Goal: Information Seeking & Learning: Check status

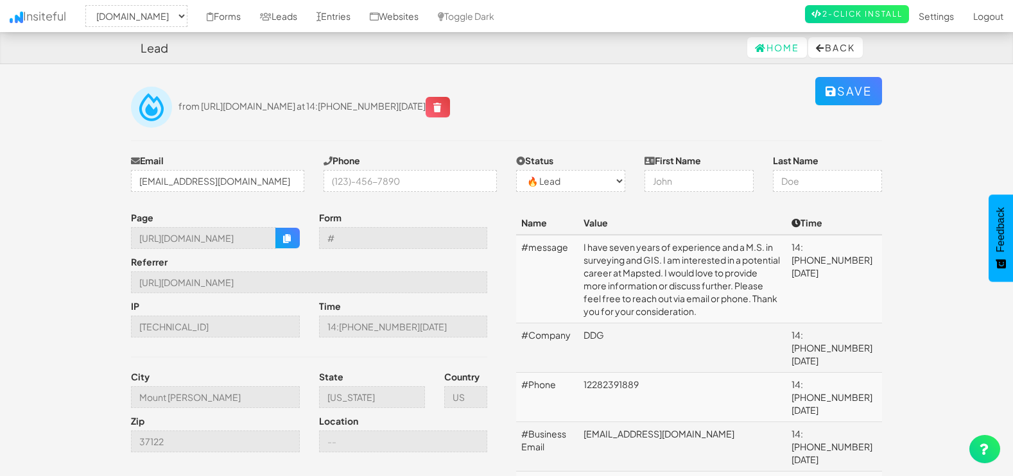
select select "1505"
select select "0"
click at [272, 12] on link "Leads" at bounding box center [278, 16] width 56 height 32
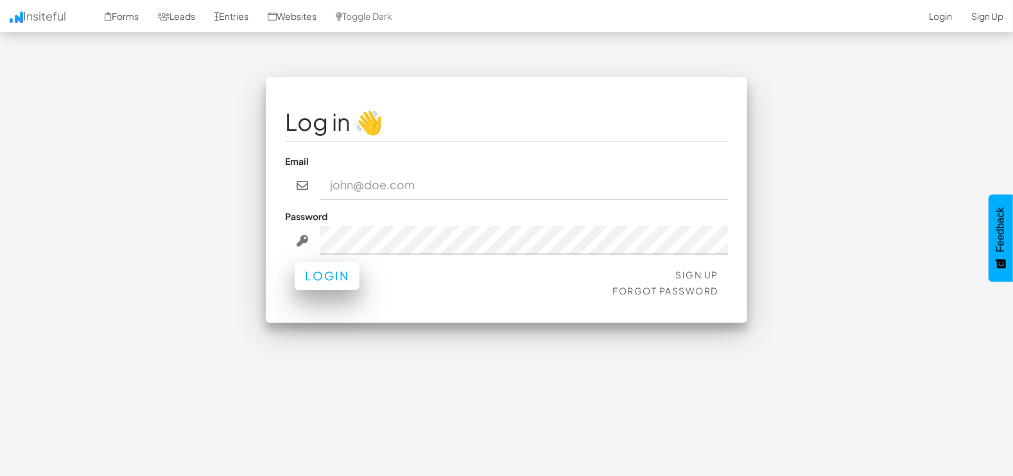
type input "marketing@mapsted.com"
click at [332, 279] on button "Login" at bounding box center [327, 276] width 65 height 28
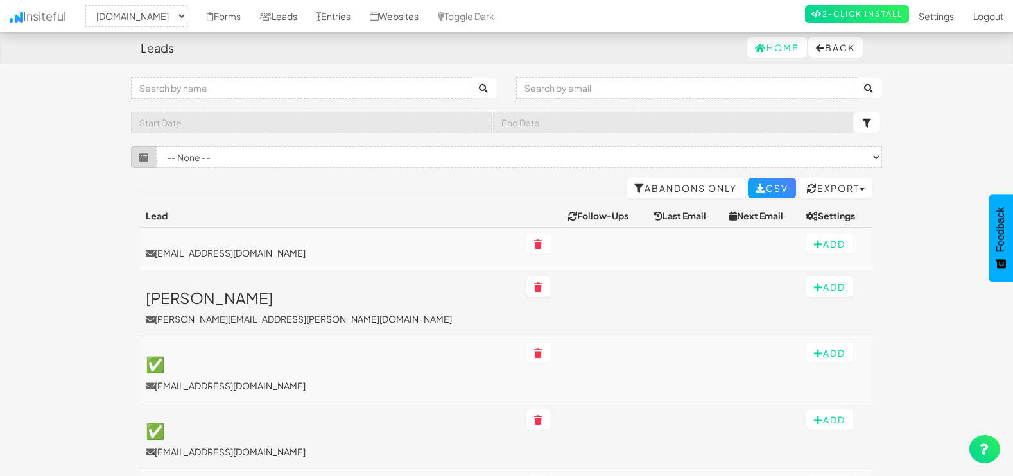
select select "1505"
click at [701, 87] on input "text" at bounding box center [686, 88] width 341 height 22
paste input "haresh@brandniti.com"
type input "haresh@brandniti.com"
click at [865, 91] on icon "submit" at bounding box center [869, 88] width 10 height 9
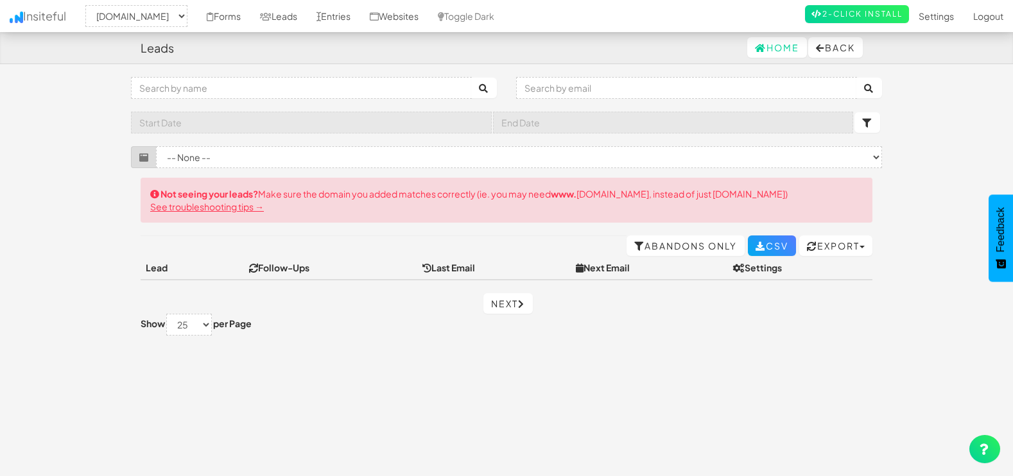
select select "1505"
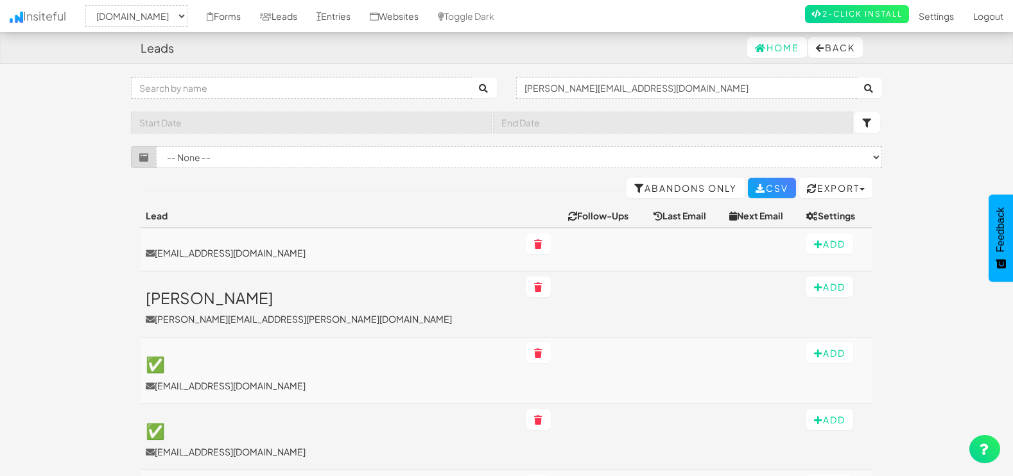
select select "1505"
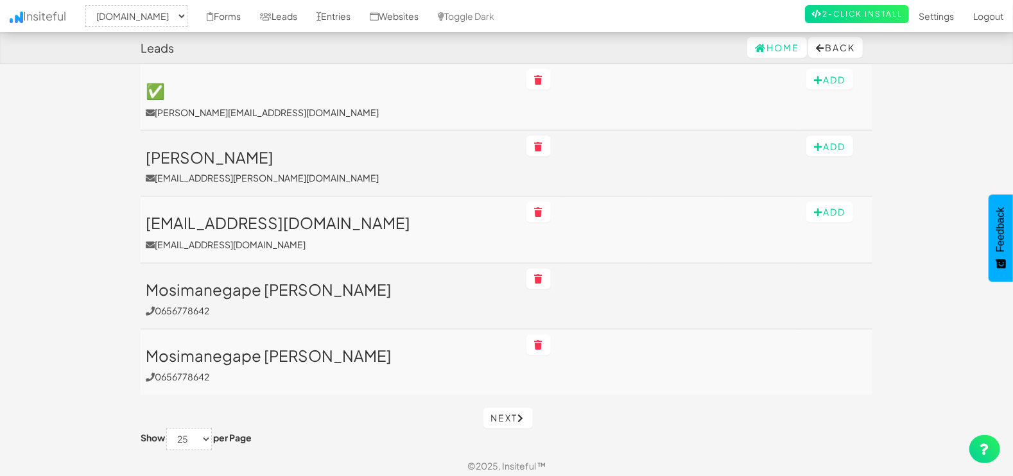
scroll to position [1355, 0]
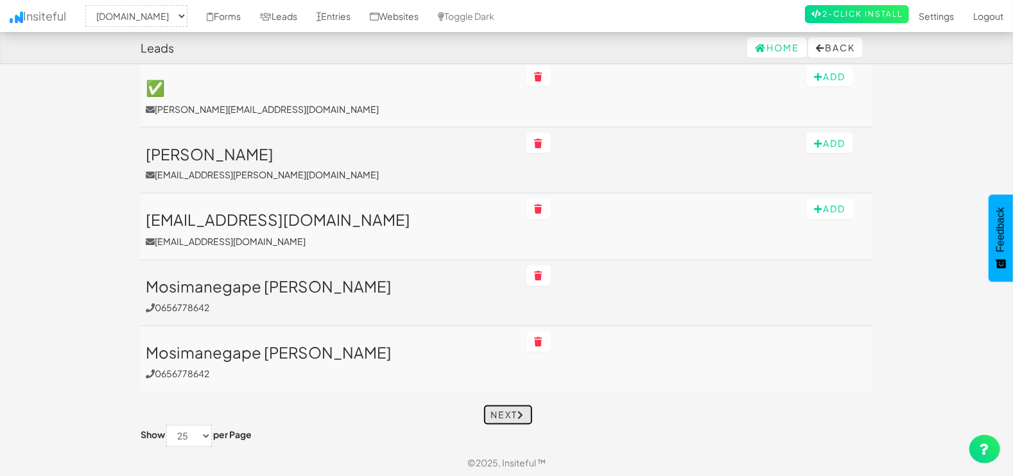
click at [511, 406] on link "Next" at bounding box center [507, 415] width 49 height 21
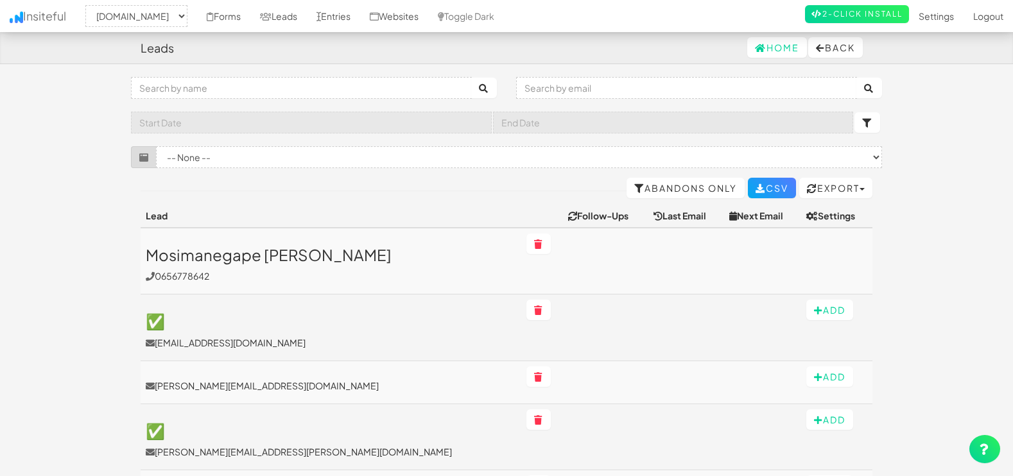
select select "1505"
click at [683, 92] on input "text" at bounding box center [686, 88] width 341 height 22
paste input "haresh@brandniti.com"
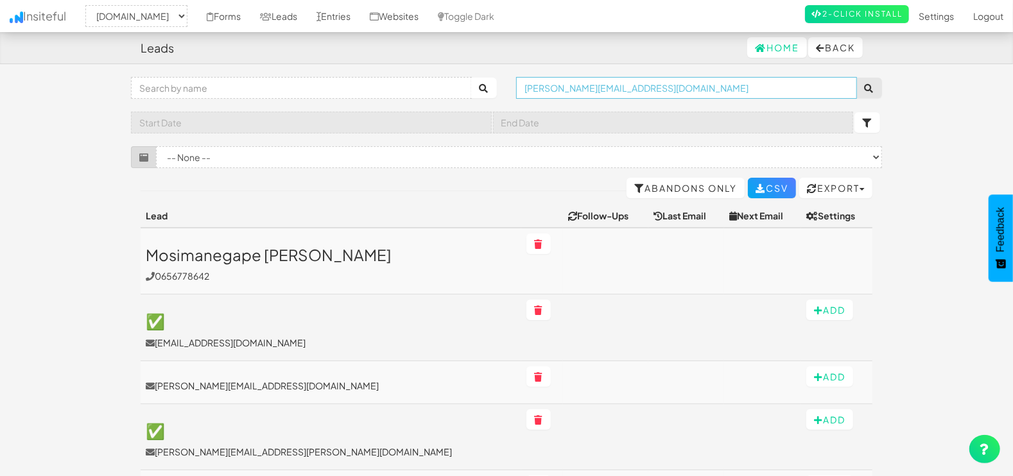
type input "haresh@brandniti.com"
click at [863, 90] on button "submit" at bounding box center [869, 88] width 26 height 21
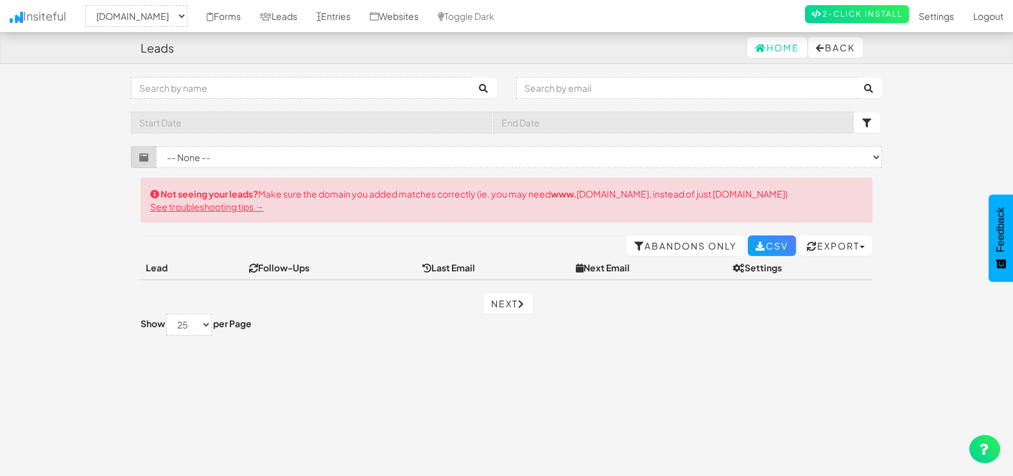
select select "1505"
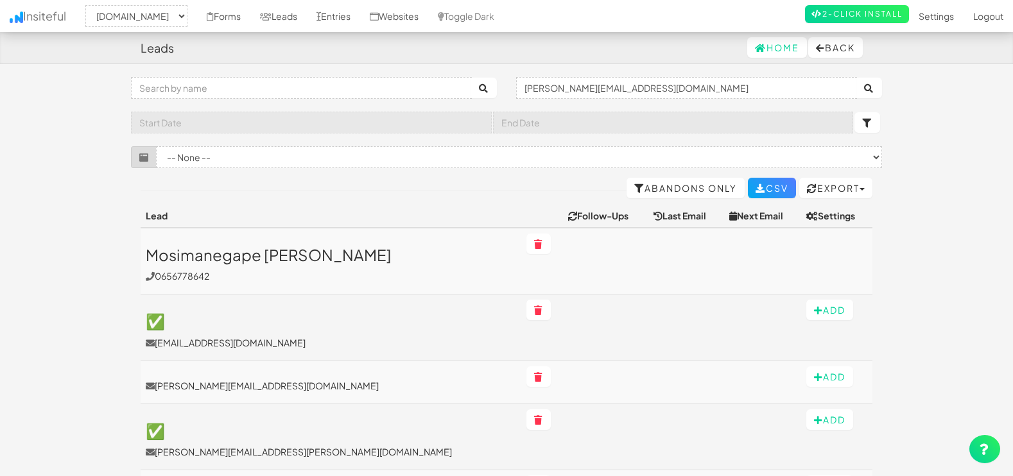
select select "1505"
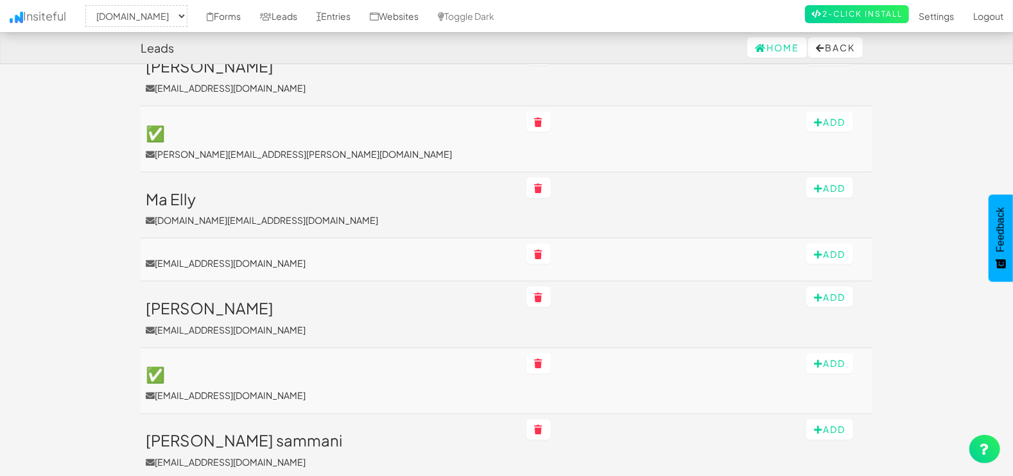
scroll to position [1331, 0]
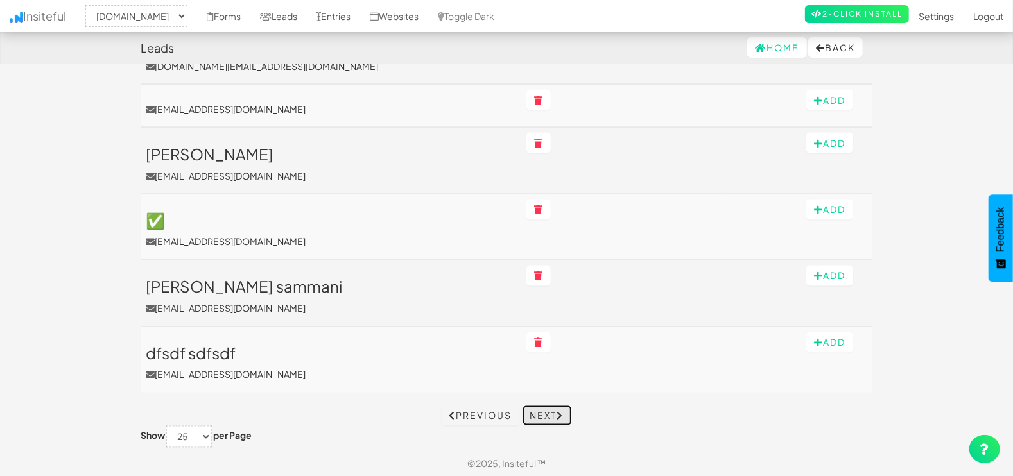
click at [535, 415] on link "Next" at bounding box center [547, 416] width 49 height 21
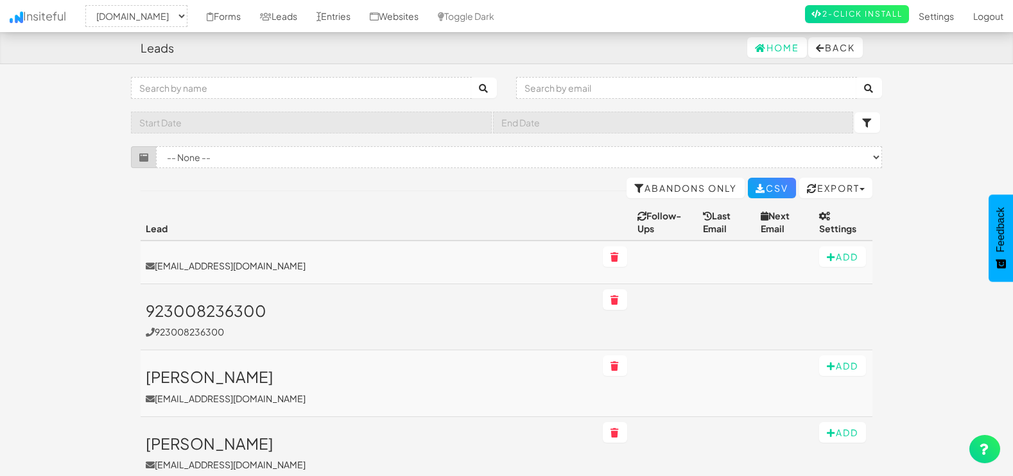
select select "1505"
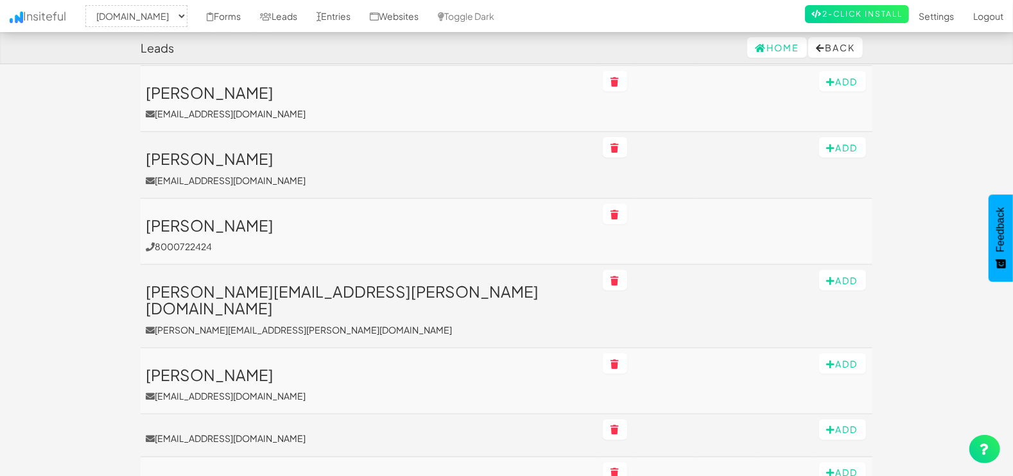
scroll to position [1123, 0]
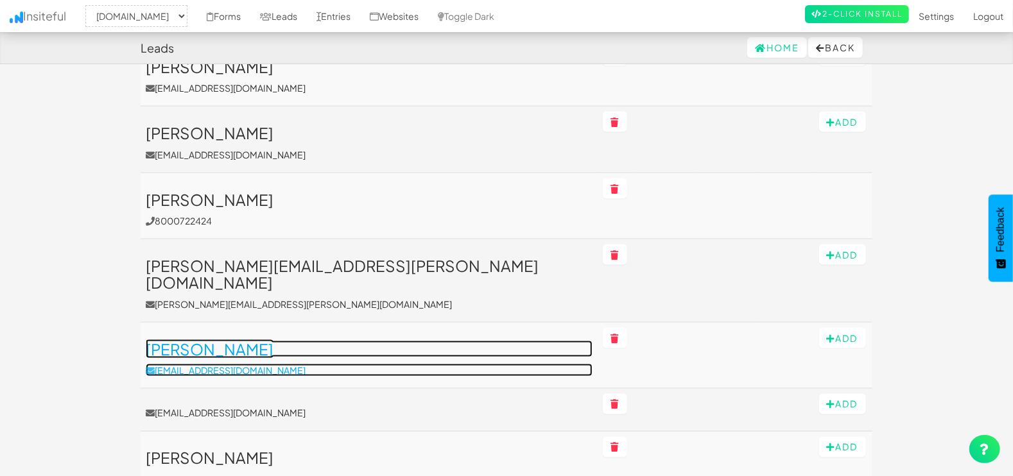
click at [237, 341] on h3 "[PERSON_NAME]" at bounding box center [369, 349] width 447 height 17
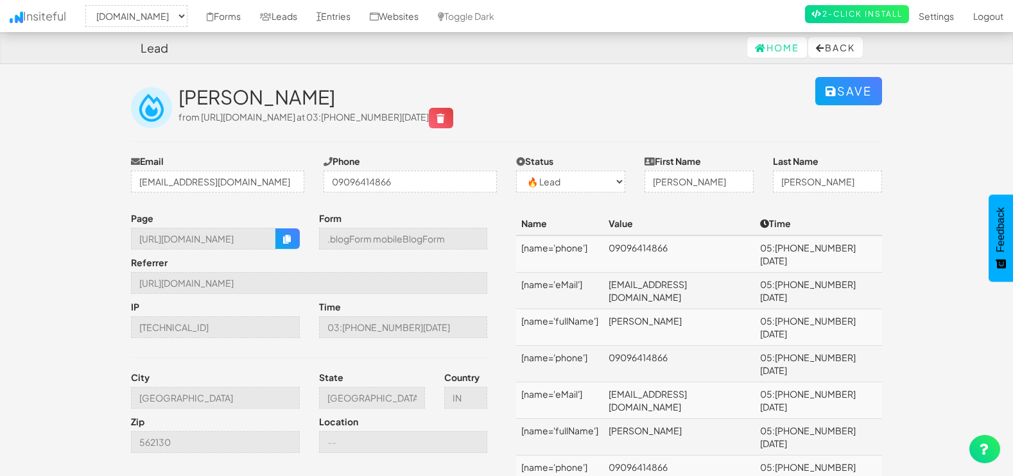
select select "1505"
select select "0"
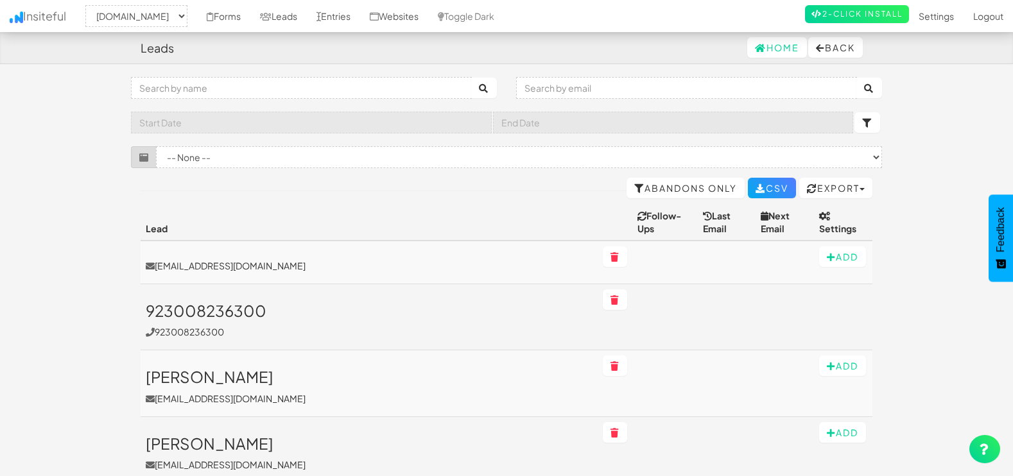
select select "1505"
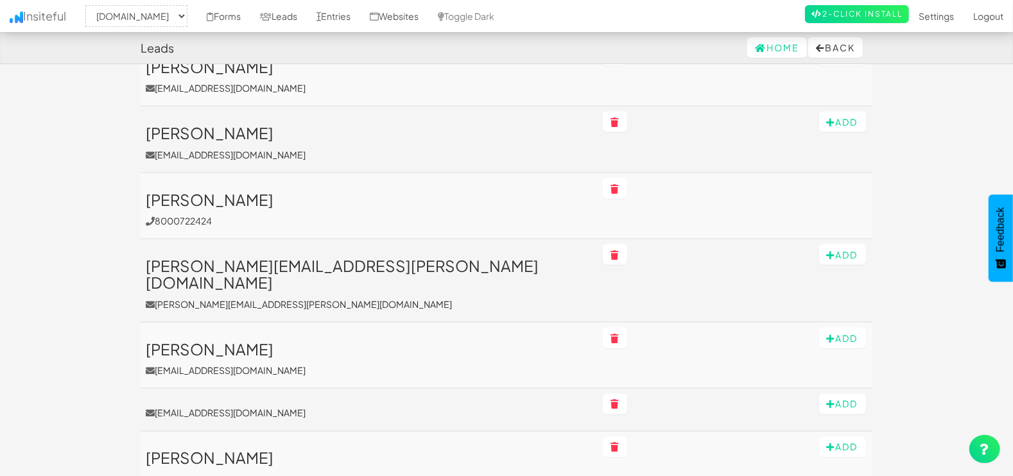
click at [191, 173] on td "[PERSON_NAME] 8000722424" at bounding box center [369, 206] width 457 height 66
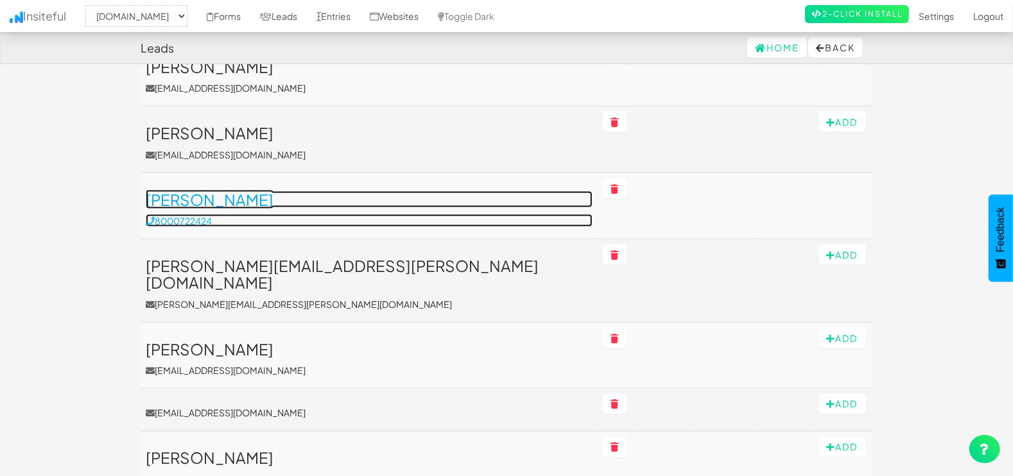
click at [202, 191] on h3 "[PERSON_NAME]" at bounding box center [369, 199] width 447 height 17
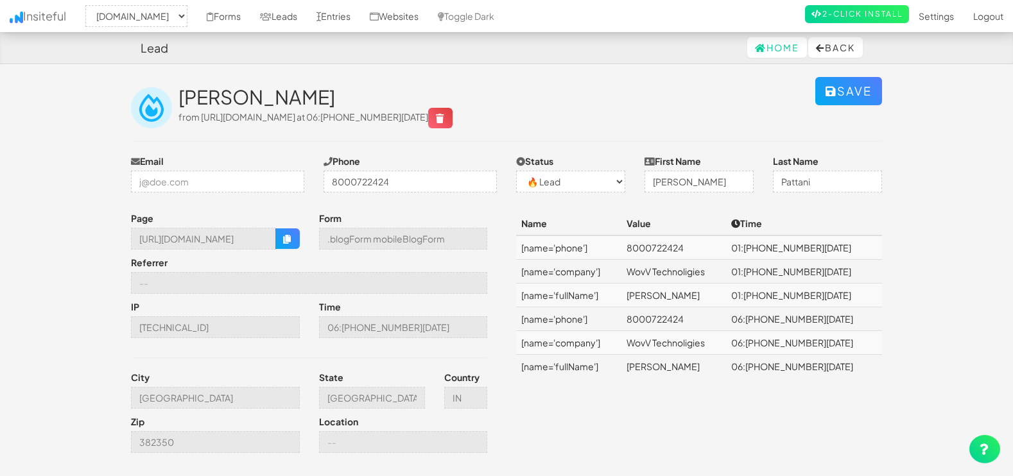
select select "1505"
select select "0"
drag, startPoint x: 133, startPoint y: 238, endPoint x: 305, endPoint y: 248, distance: 172.3
click at [305, 248] on div "Page https://mapsted.com/blog/indoor-mapping-in-stadium" at bounding box center [215, 231] width 188 height 38
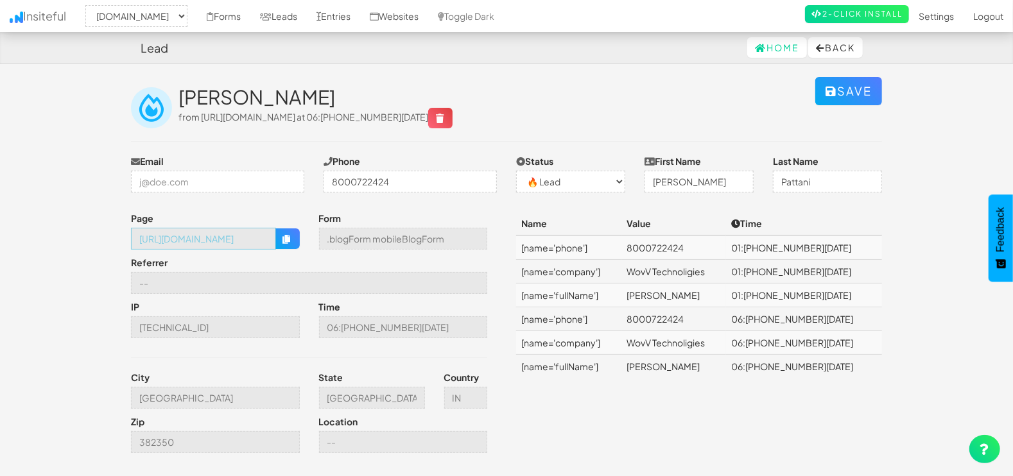
scroll to position [0, 0]
click at [828, 54] on button "Back" at bounding box center [835, 47] width 55 height 21
click at [767, 49] on link "Home" at bounding box center [777, 47] width 60 height 21
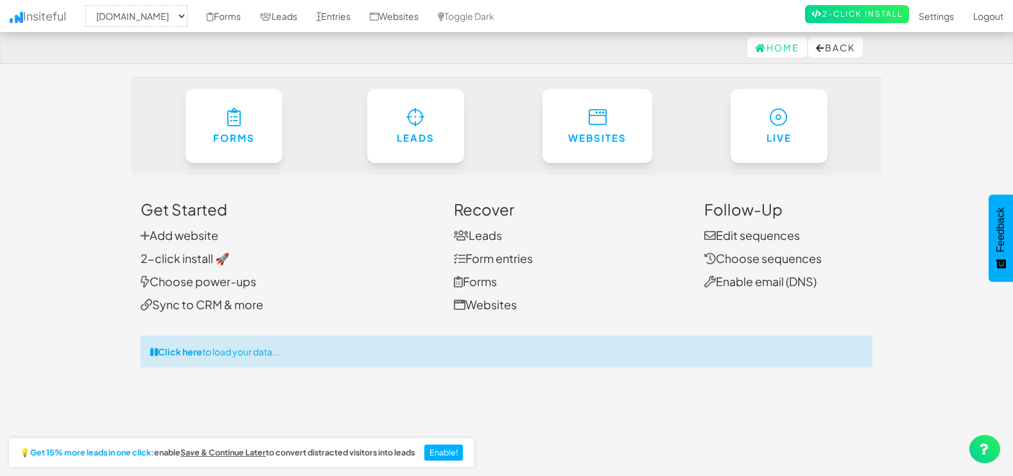
select select "1505"
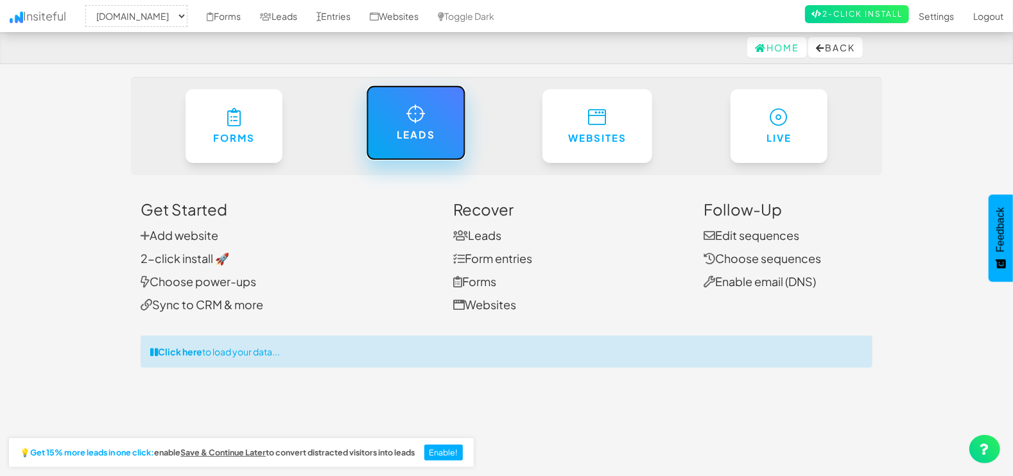
click at [392, 155] on link "Leads" at bounding box center [416, 122] width 100 height 75
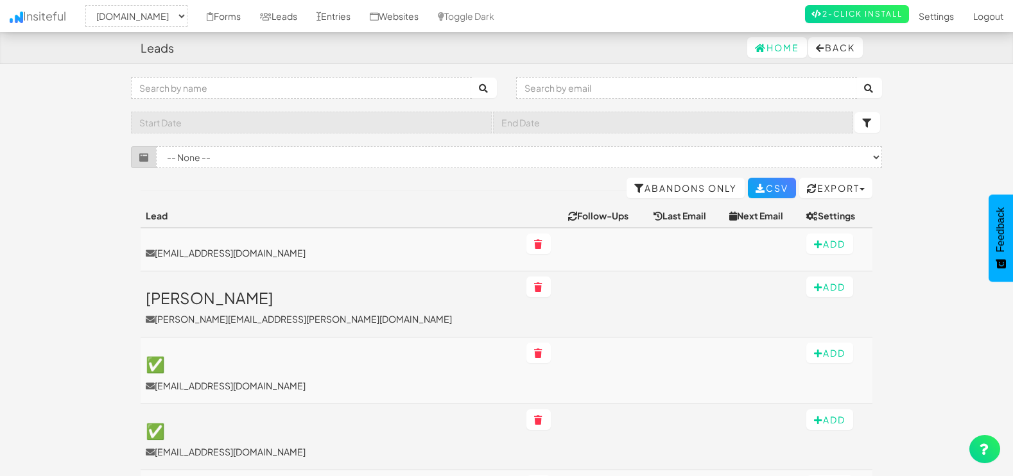
select select "1505"
click at [708, 94] on input "text" at bounding box center [686, 88] width 341 height 22
paste input "[EMAIL_ADDRESS][DOMAIN_NAME]"
type input "[EMAIL_ADDRESS][DOMAIN_NAME]"
click at [856, 78] on button "submit" at bounding box center [869, 88] width 26 height 21
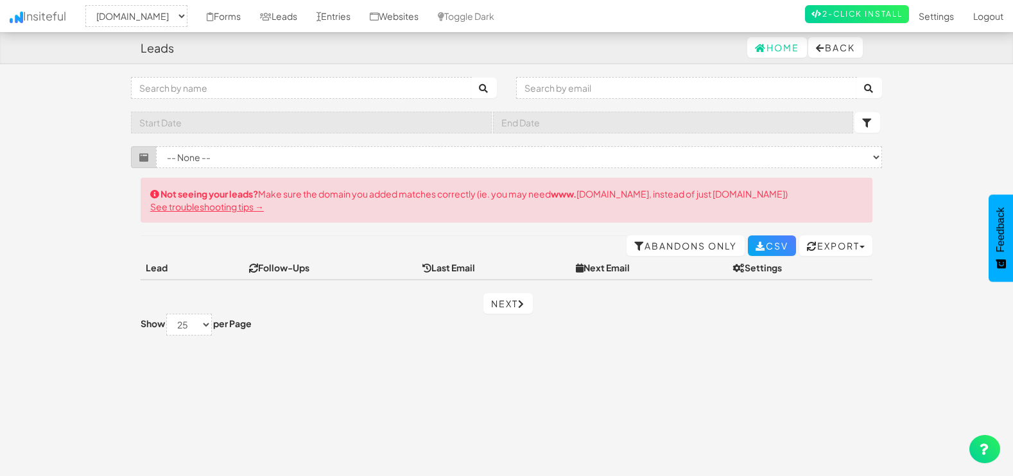
select select "1505"
click at [503, 304] on link "Next" at bounding box center [507, 303] width 49 height 21
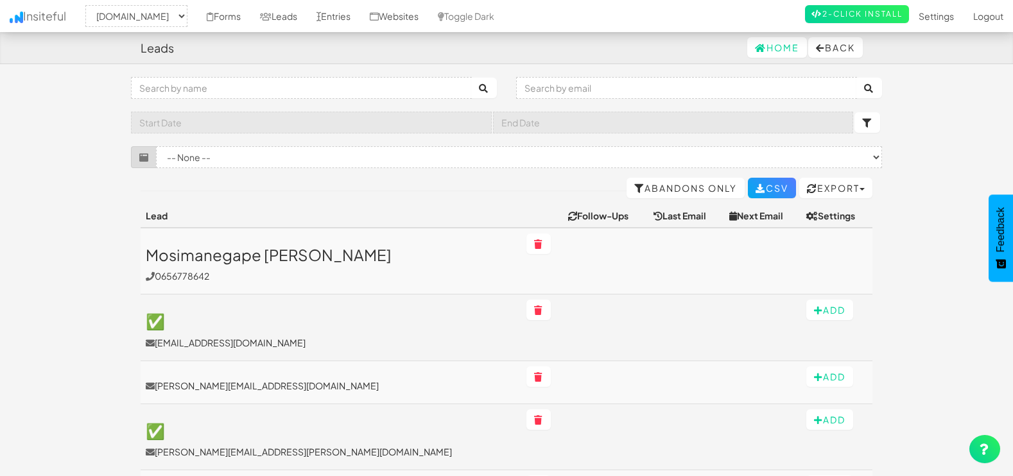
select select "1505"
